Goal: Information Seeking & Learning: Learn about a topic

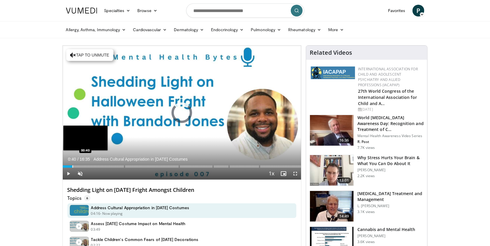
click at [72, 165] on div "Loaded : 1.01% 00:00 00:40" at bounding box center [182, 165] width 239 height 6
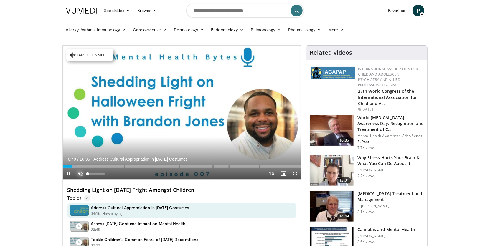
click at [81, 173] on span "Video Player" at bounding box center [80, 174] width 12 height 12
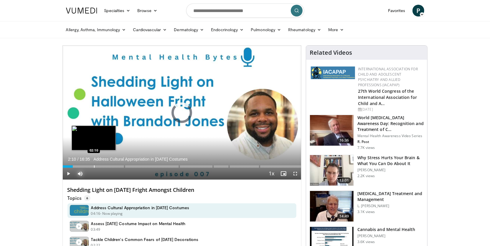
click at [94, 165] on div "Loaded : 0.00% 00:41 02:10" at bounding box center [182, 165] width 239 height 6
click at [106, 164] on div "Loaded : 14.95% 03:02 03:02" at bounding box center [182, 165] width 239 height 6
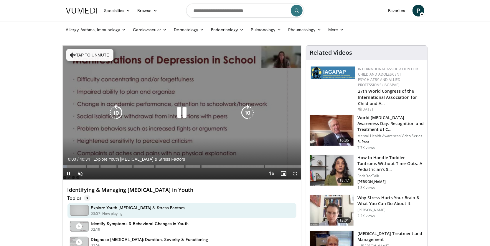
click at [104, 55] on button "Tap to unmute" at bounding box center [89, 55] width 47 height 12
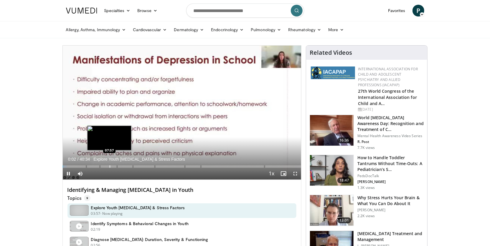
click at [110, 166] on div "Progress Bar" at bounding box center [110, 166] width 1 height 2
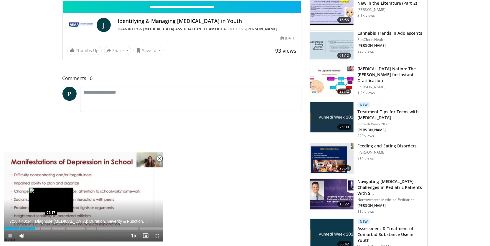
scroll to position [393, 0]
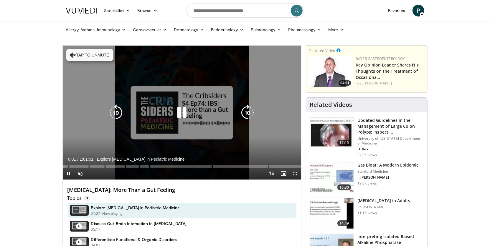
click at [100, 54] on button "Tap to unmute" at bounding box center [89, 55] width 47 height 12
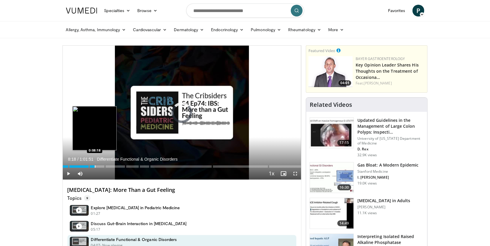
click at [94, 165] on div "Loaded : 1.08% 0:08:14 0:08:18" at bounding box center [182, 165] width 239 height 6
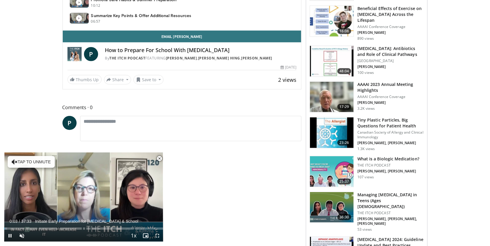
scroll to position [324, 0]
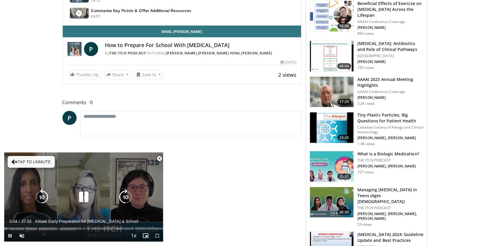
click at [25, 162] on button "Tap to unmute" at bounding box center [31, 162] width 47 height 12
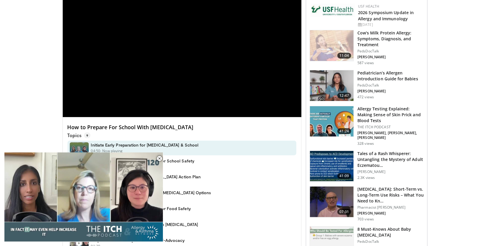
scroll to position [0, 0]
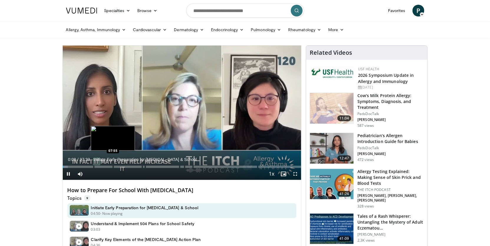
click at [112, 166] on div "Loaded : 2.21% 00:08 07:55" at bounding box center [182, 166] width 239 height 6
